Goal: Transaction & Acquisition: Subscribe to service/newsletter

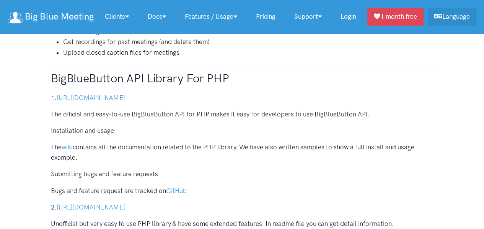
scroll to position [308, 0]
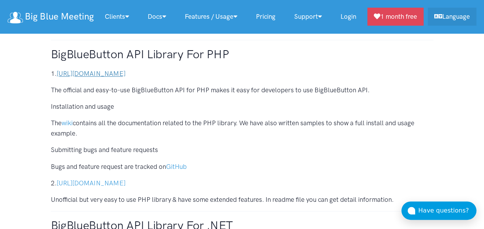
click at [126, 72] on link "[URL][DOMAIN_NAME]" at bounding box center [91, 74] width 69 height 8
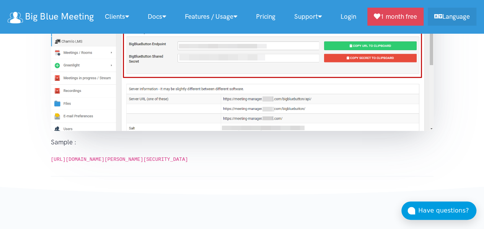
scroll to position [1216, 0]
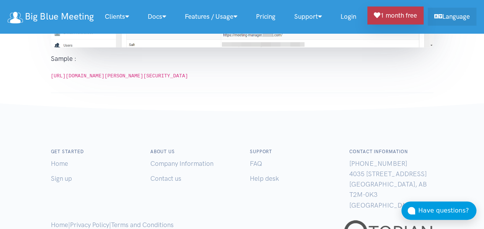
click at [394, 10] on link "1 month free" at bounding box center [395, 16] width 56 height 18
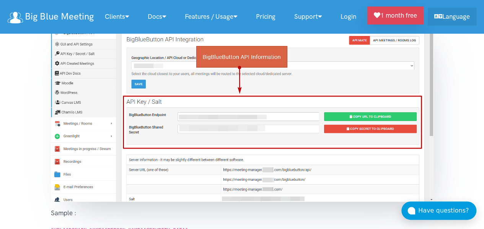
scroll to position [1019, 0]
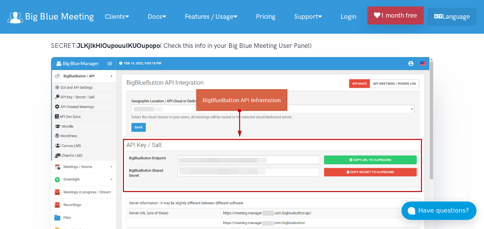
click at [392, 21] on link "1 month free" at bounding box center [395, 16] width 56 height 18
click at [374, 12] on link "1 month free" at bounding box center [395, 16] width 56 height 18
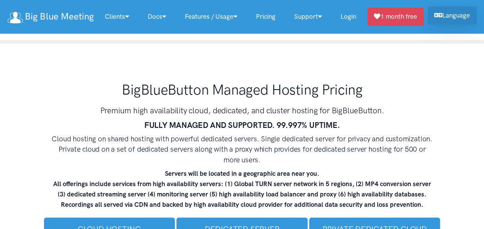
click at [459, 20] on link "Language" at bounding box center [452, 16] width 49 height 18
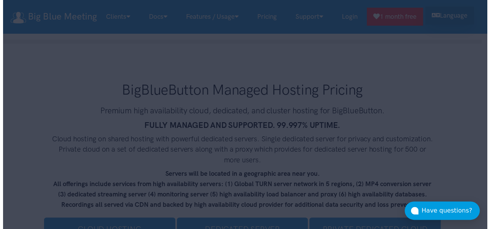
scroll to position [4487, 0]
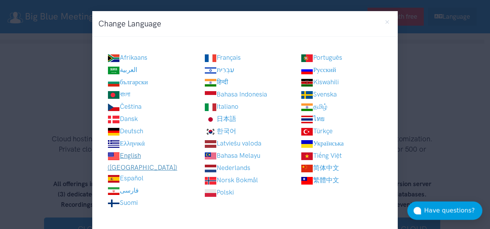
click at [142, 156] on link "English ([GEOGRAPHIC_DATA])" at bounding box center [143, 162] width 70 height 20
